Goal: Book appointment/travel/reservation

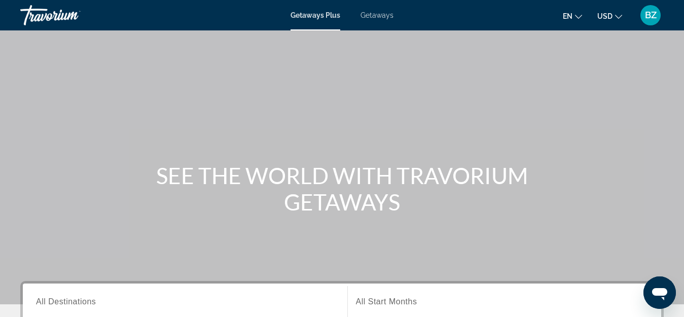
scroll to position [152, 0]
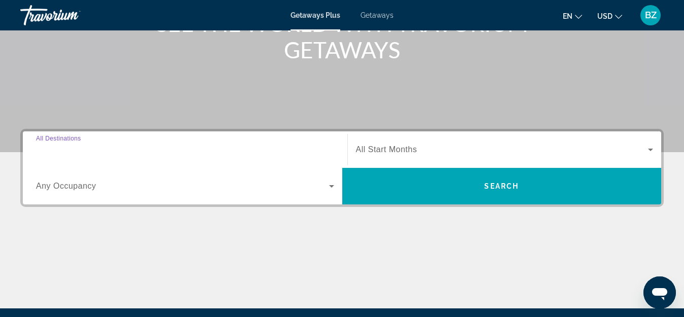
click at [45, 155] on input "Destination All Destinations" at bounding box center [185, 150] width 298 height 12
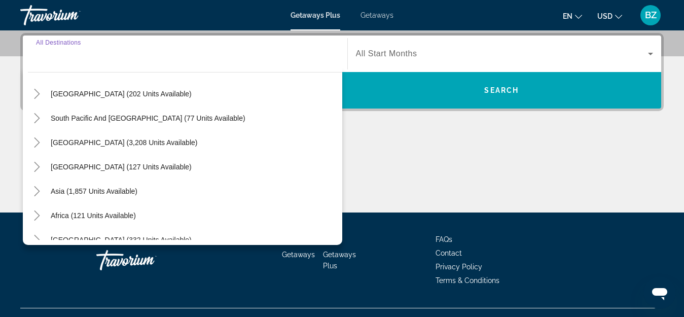
scroll to position [164, 0]
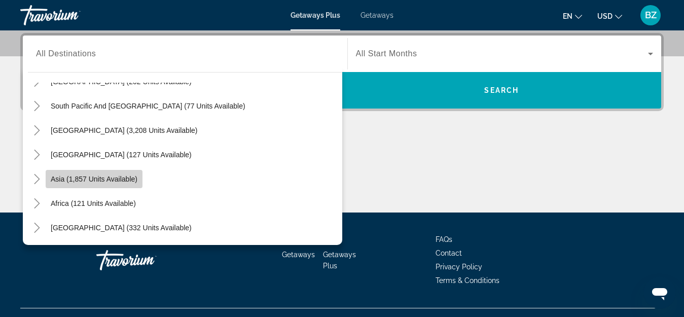
click at [122, 179] on span "Asia (1,857 units available)" at bounding box center [94, 179] width 87 height 8
type input "**********"
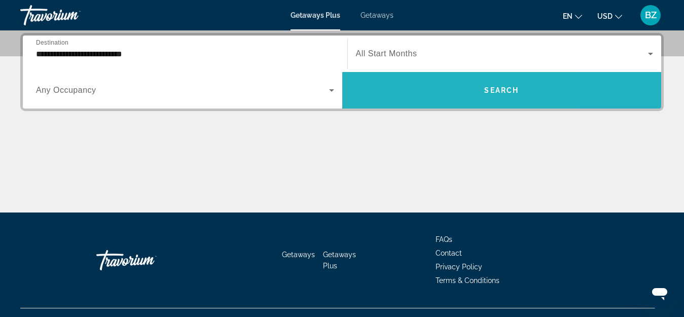
click at [427, 85] on span "Search widget" at bounding box center [501, 90] width 319 height 24
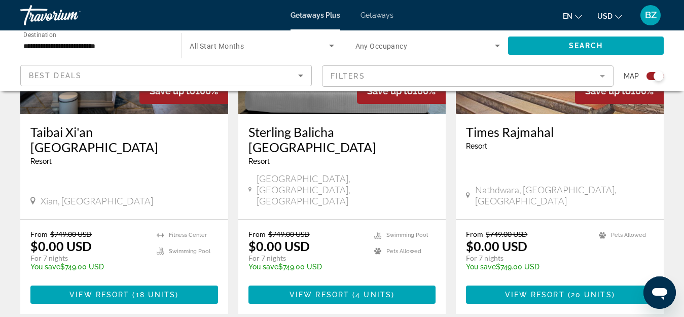
scroll to position [507, 0]
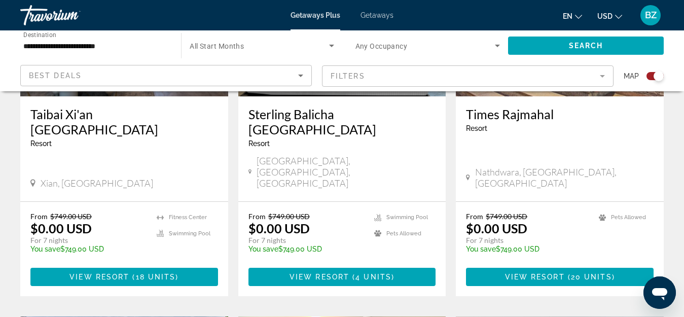
click at [424, 81] on mat-form-field "Filters" at bounding box center [467, 75] width 291 height 21
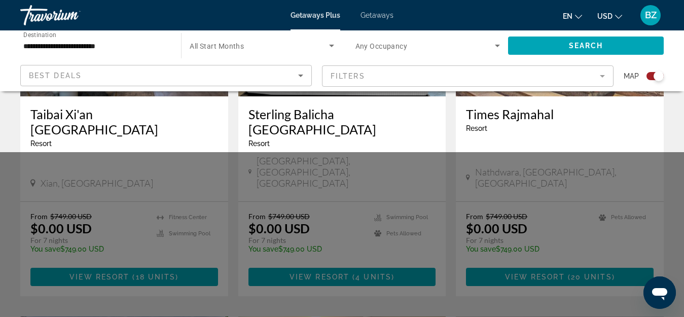
click at [424, 81] on mat-form-field "Filters" at bounding box center [467, 75] width 291 height 21
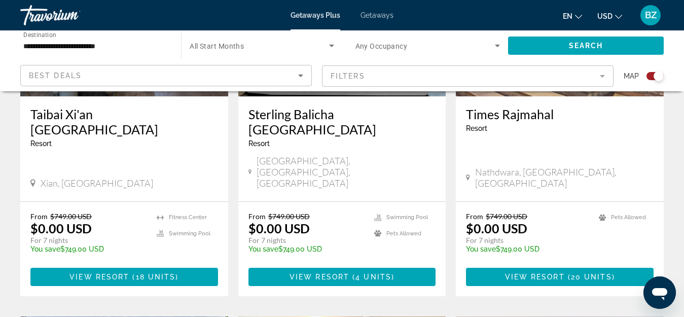
click at [424, 81] on mat-form-field "Filters" at bounding box center [467, 75] width 291 height 21
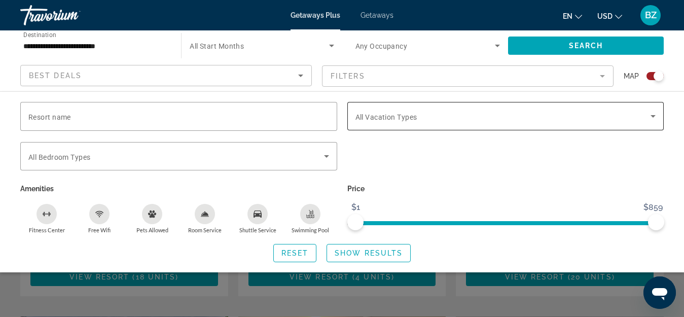
click at [400, 120] on span "All Vacation Types" at bounding box center [386, 117] width 62 height 8
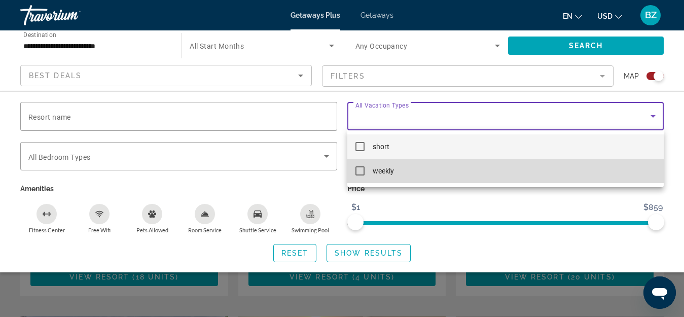
click at [361, 169] on mat-pseudo-checkbox at bounding box center [359, 170] width 9 height 9
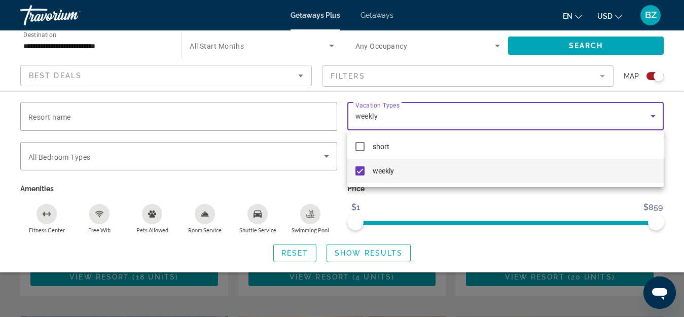
click at [385, 254] on div at bounding box center [342, 158] width 684 height 317
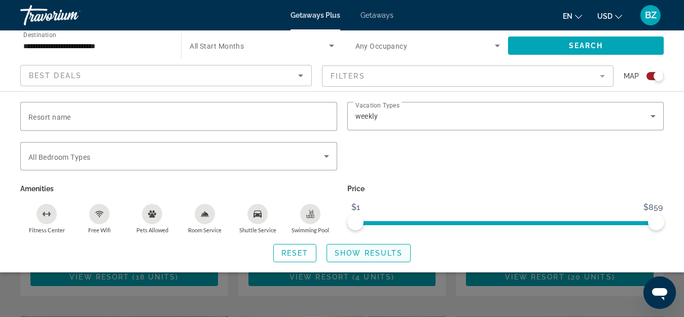
click at [383, 250] on span "Show Results" at bounding box center [368, 253] width 68 height 8
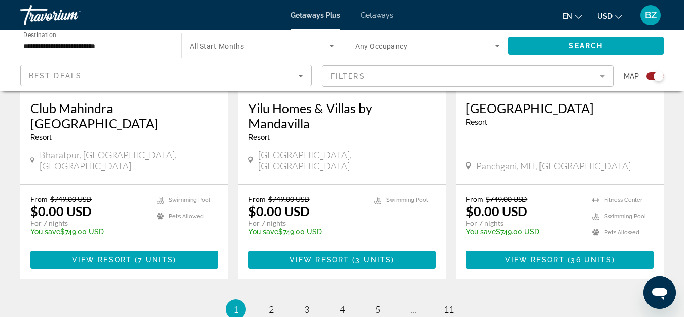
scroll to position [1676, 0]
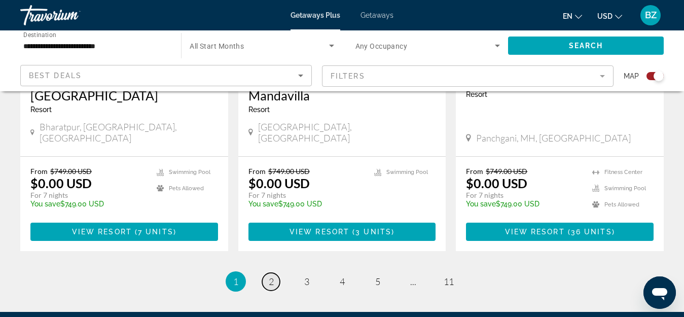
click at [271, 276] on span "2" at bounding box center [271, 281] width 5 height 11
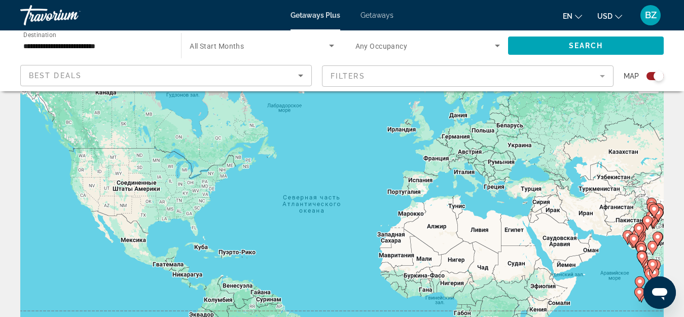
scroll to position [51, 0]
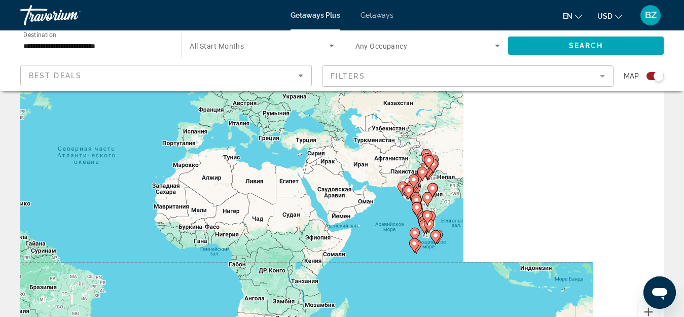
drag, startPoint x: 495, startPoint y: 235, endPoint x: 267, endPoint y: 202, distance: 229.9
click at [267, 202] on div "Чтобы активировать перетаскивание с помощью клавиатуры, нажмите Alt + Ввод. Пос…" at bounding box center [341, 203] width 643 height 304
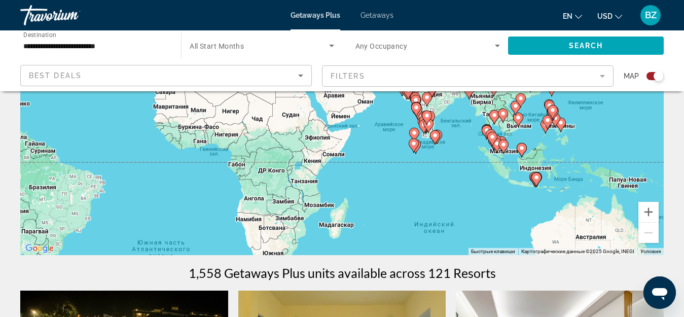
scroll to position [152, 0]
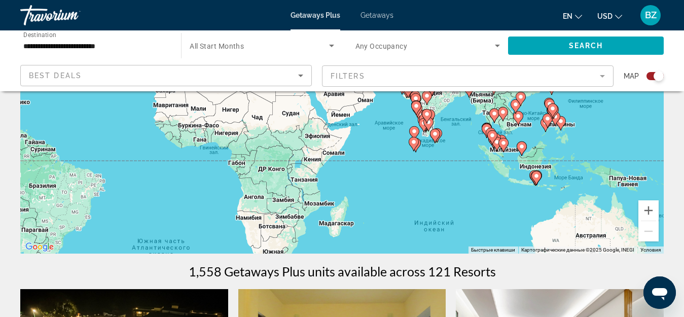
click at [520, 115] on image "Main content" at bounding box center [518, 116] width 6 height 6
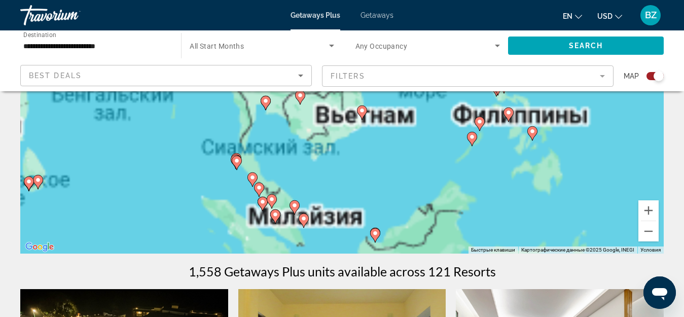
drag, startPoint x: 342, startPoint y: 156, endPoint x: 375, endPoint y: 191, distance: 48.0
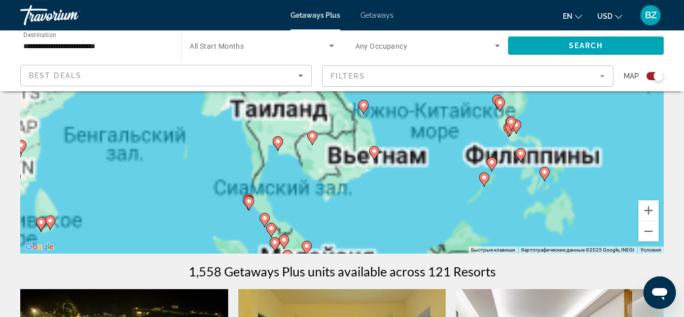
scroll to position [193, 0]
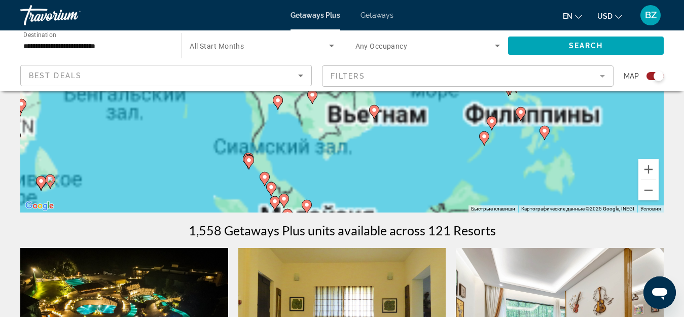
click at [375, 109] on image "Main content" at bounding box center [374, 110] width 6 height 6
type input "**********"
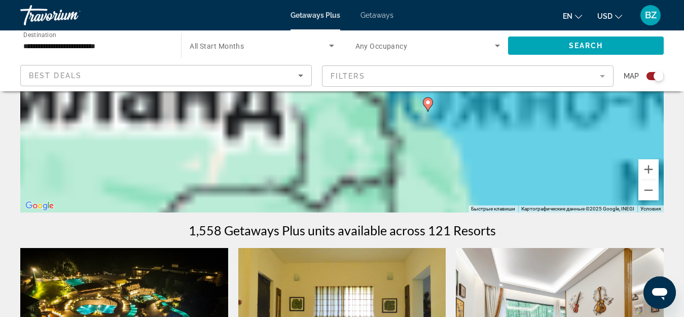
click at [428, 101] on image "Main content" at bounding box center [428, 102] width 6 height 6
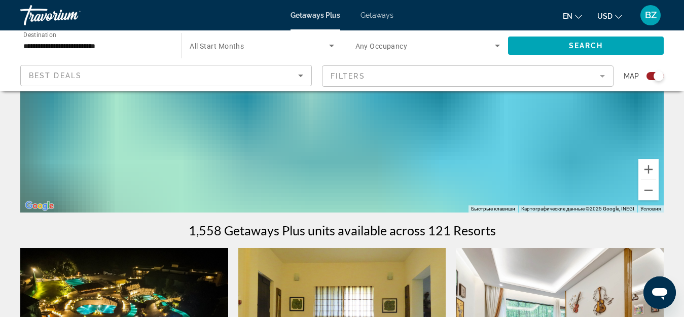
click at [364, 71] on mat-form-field "Filters" at bounding box center [467, 75] width 291 height 21
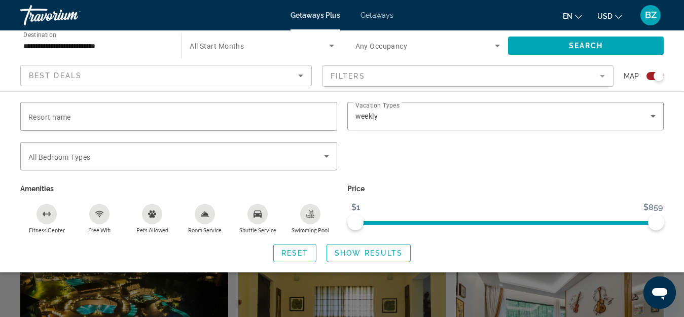
click at [127, 75] on div "Best Deals" at bounding box center [163, 75] width 269 height 12
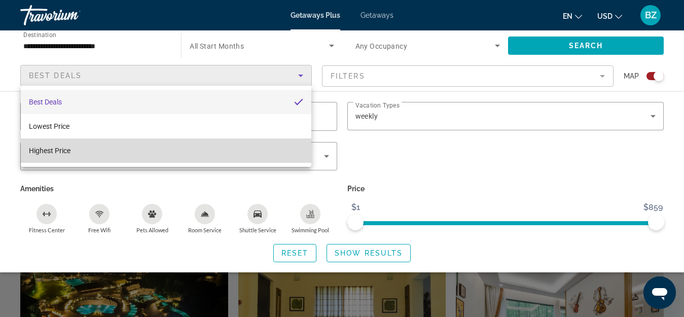
click at [125, 151] on mat-option "Highest Price" at bounding box center [166, 150] width 290 height 24
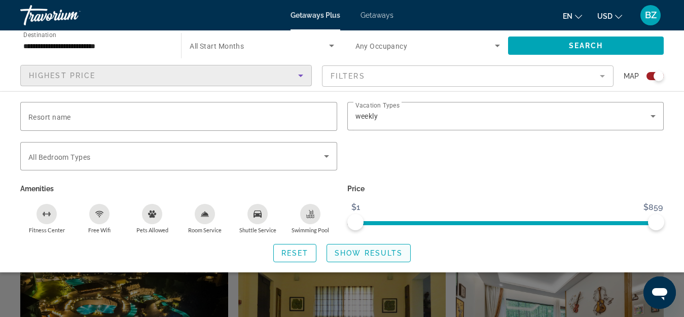
click at [366, 250] on span "Show Results" at bounding box center [368, 253] width 68 height 8
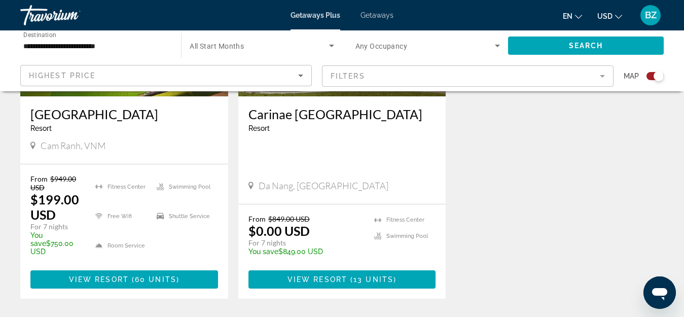
scroll to position [557, 0]
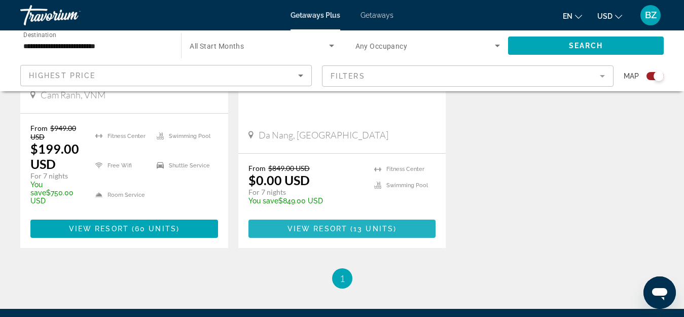
click at [367, 216] on span "Main content" at bounding box center [342, 228] width 188 height 24
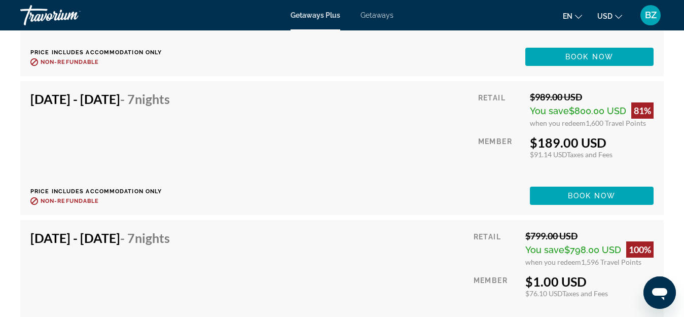
scroll to position [1967, 0]
